Goal: Navigation & Orientation: Find specific page/section

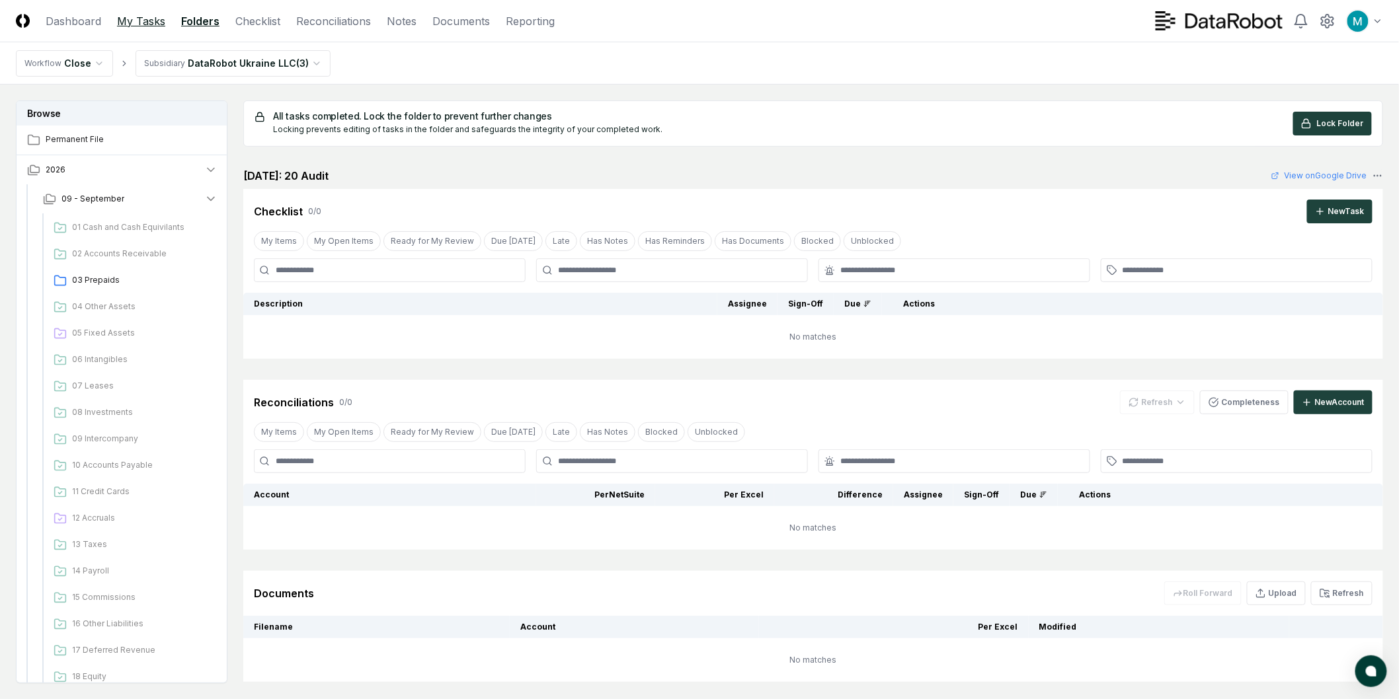
click at [130, 20] on link "My Tasks" at bounding box center [141, 21] width 48 height 16
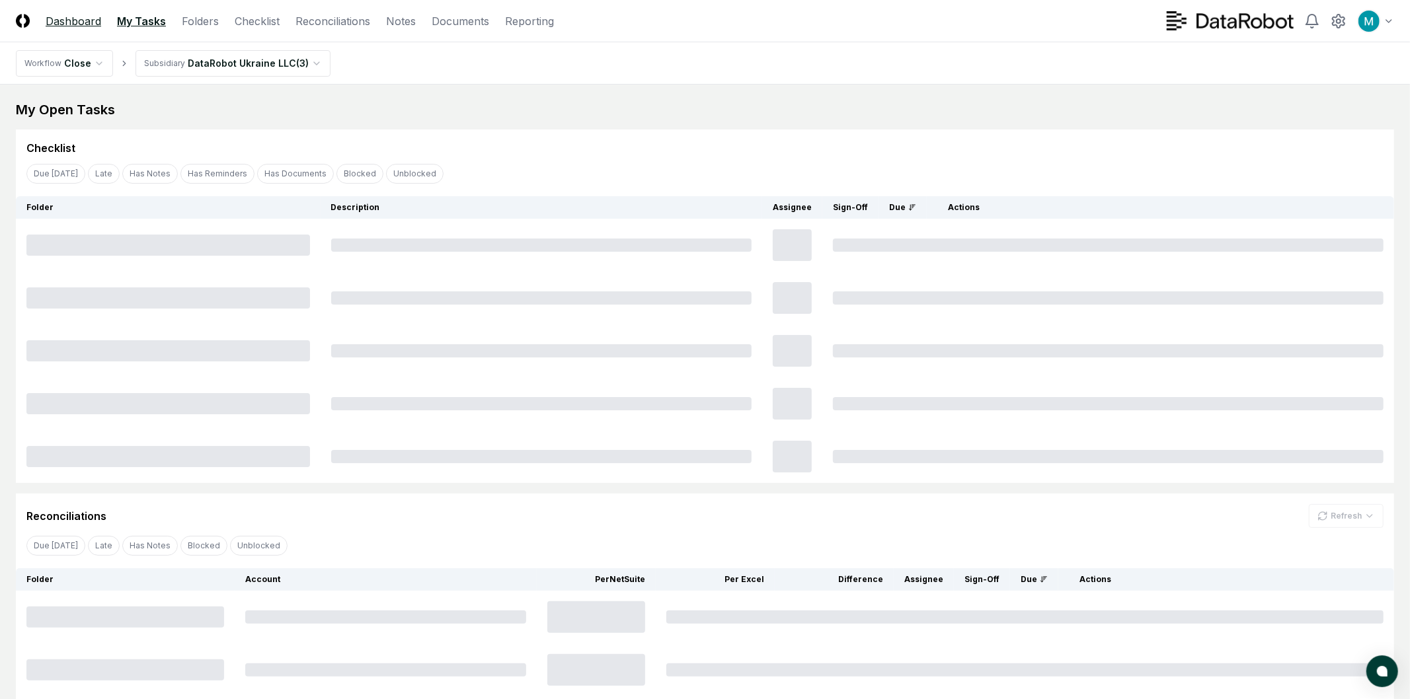
click at [53, 20] on link "Dashboard" at bounding box center [74, 21] width 56 height 16
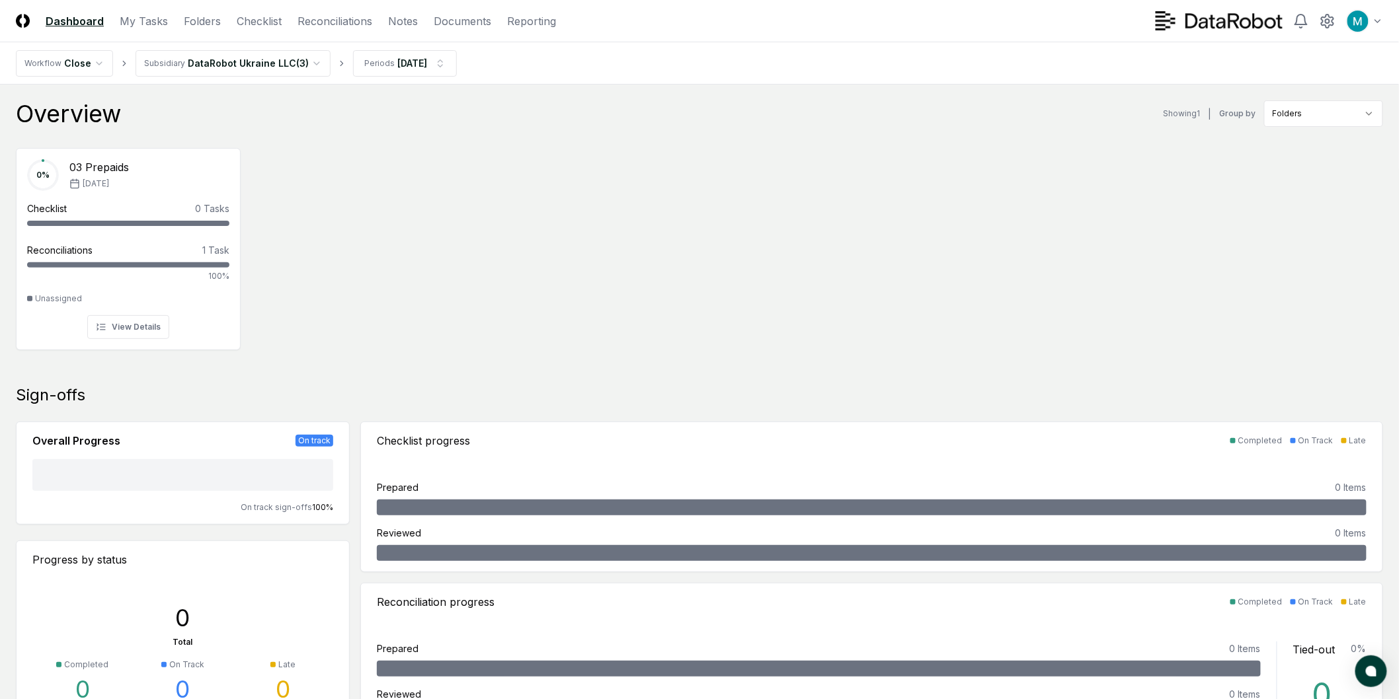
click at [221, 61] on html "CloseCore Dashboard My Tasks Folders Checklist Reconciliations Notes Documents …" at bounding box center [699, 703] width 1399 height 1406
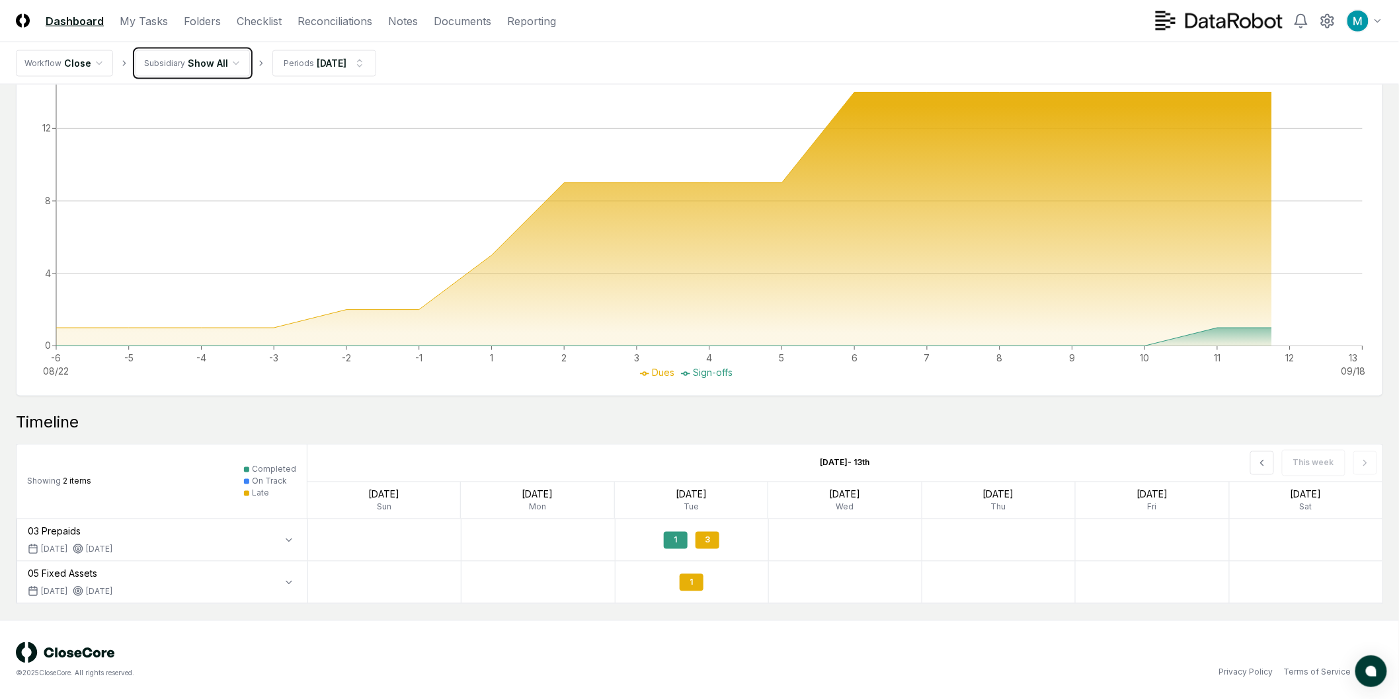
scroll to position [749, 0]
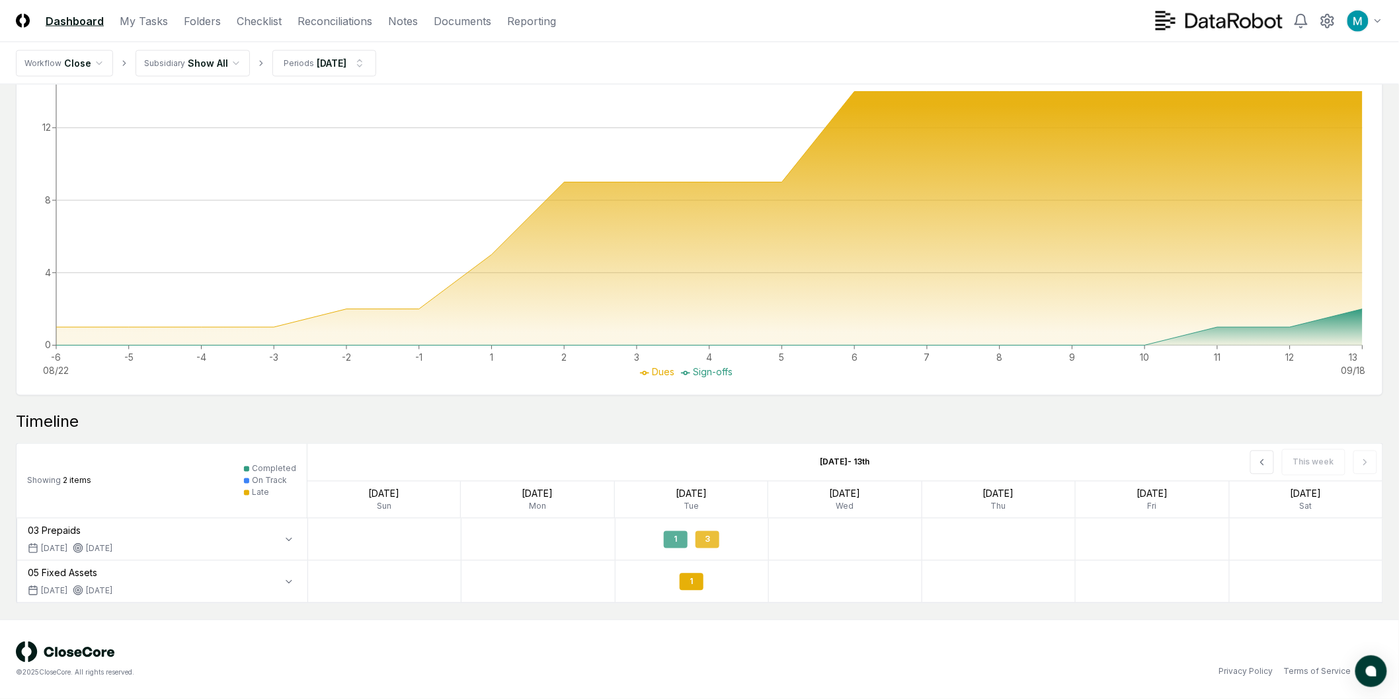
click at [705, 549] on div "1 3" at bounding box center [691, 539] width 153 height 31
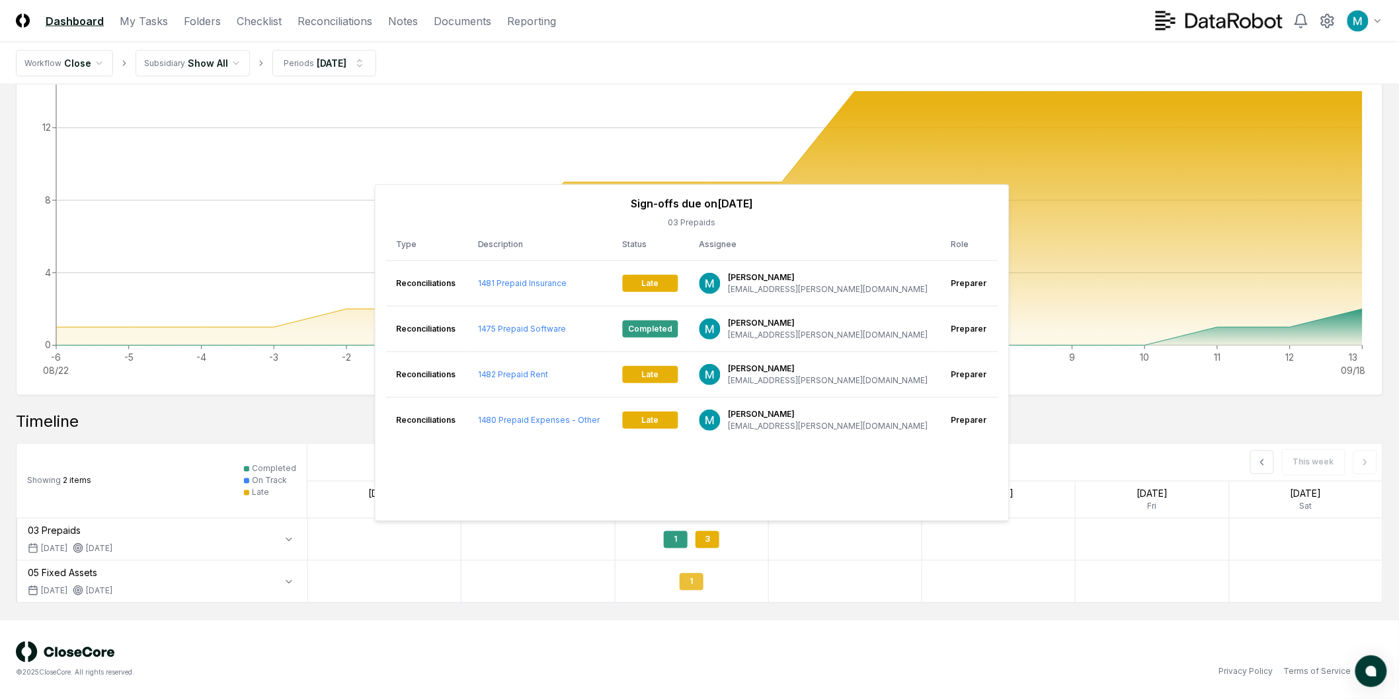
click at [693, 591] on div "1" at bounding box center [691, 581] width 153 height 31
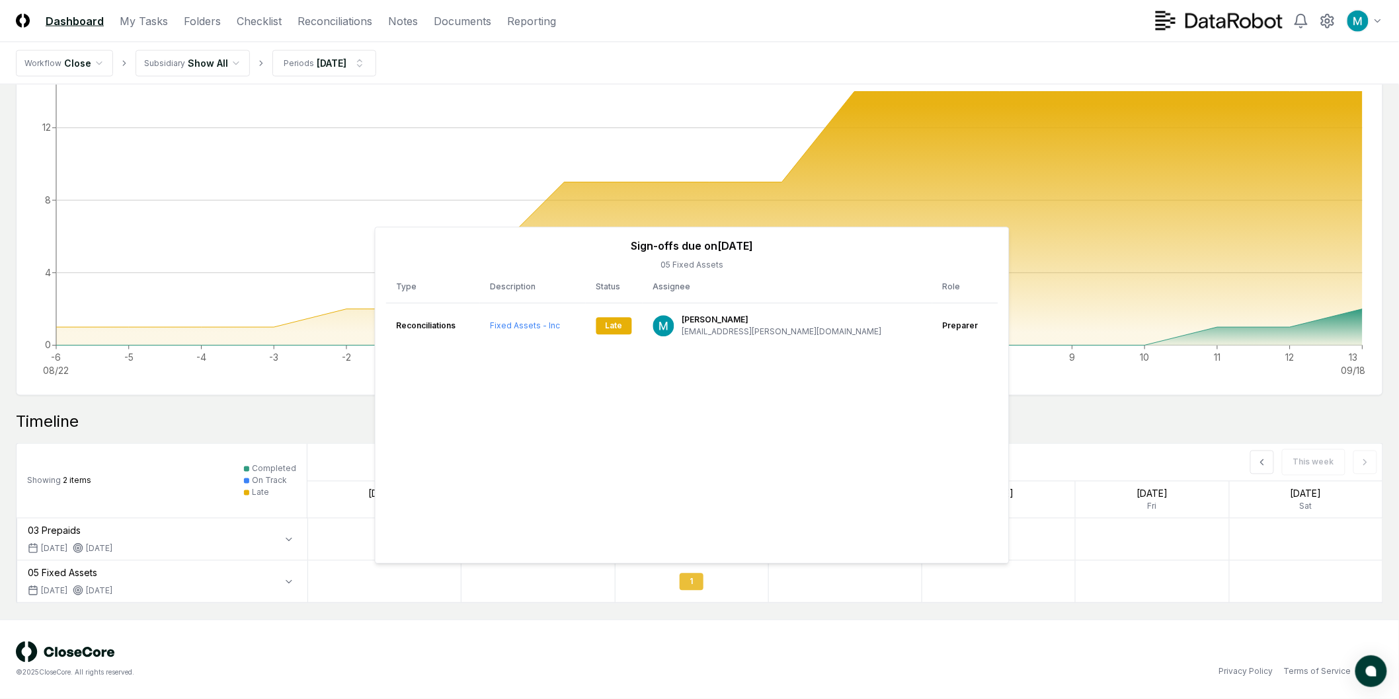
click at [693, 591] on div "1" at bounding box center [691, 581] width 153 height 31
